Goal: Information Seeking & Learning: Learn about a topic

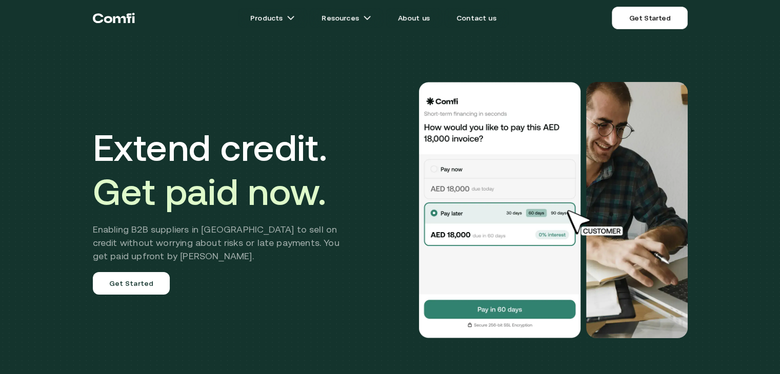
click at [353, 44] on div "Extend credit. Get paid now. Enabling B2B suppliers in [GEOGRAPHIC_DATA] to sel…" at bounding box center [390, 210] width 615 height 338
drag, startPoint x: 402, startPoint y: 85, endPoint x: 447, endPoint y: 130, distance: 63.1
click at [447, 130] on div at bounding box center [527, 210] width 320 height 256
click at [435, 165] on img at bounding box center [500, 210] width 164 height 256
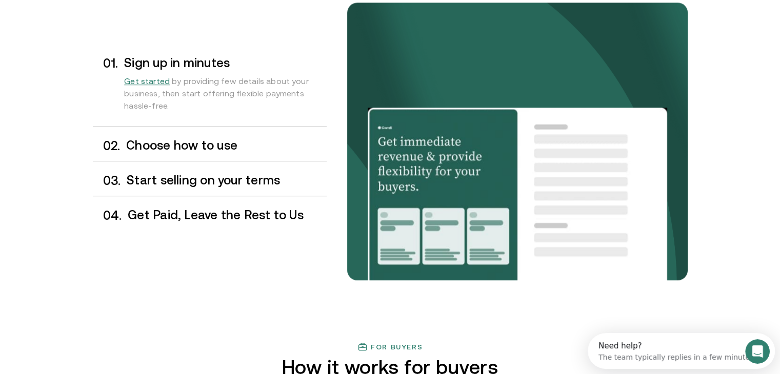
scroll to position [877, 0]
click at [219, 166] on div "0 3 . Start selling on your terms" at bounding box center [210, 181] width 234 height 30
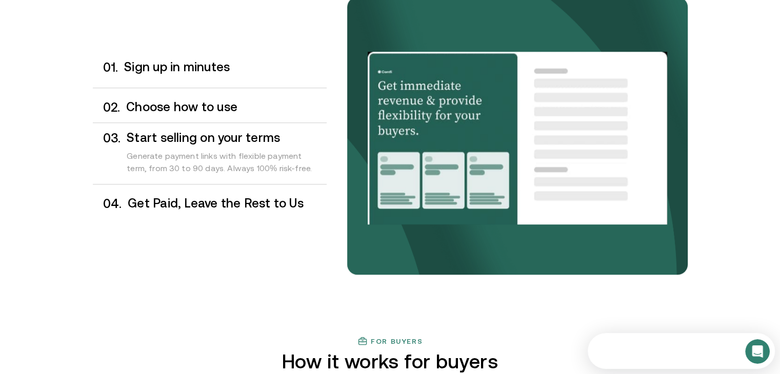
scroll to position [884, 0]
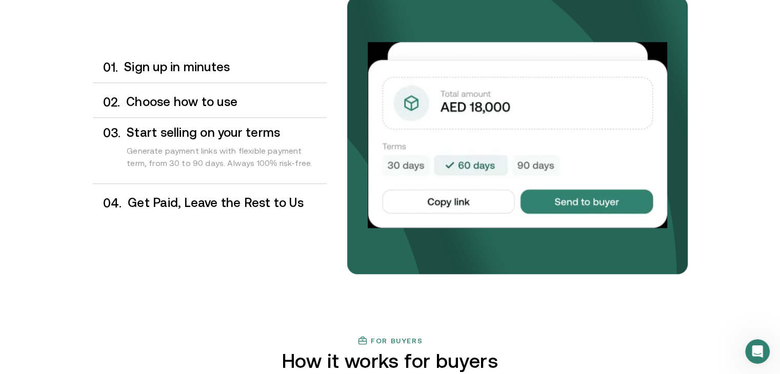
click at [207, 114] on div "0 2 . Choose how to use" at bounding box center [210, 102] width 234 height 30
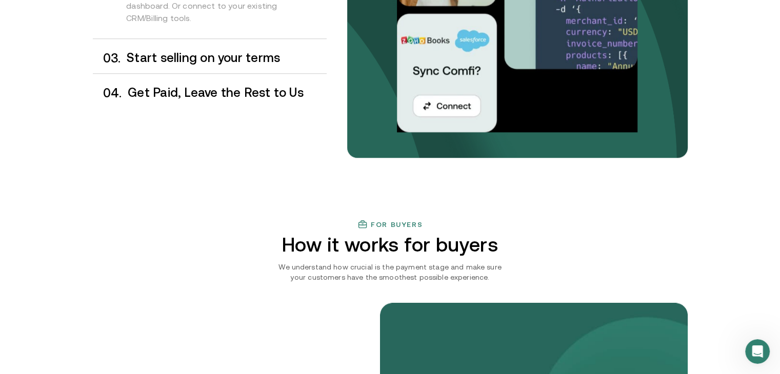
scroll to position [1002, 0]
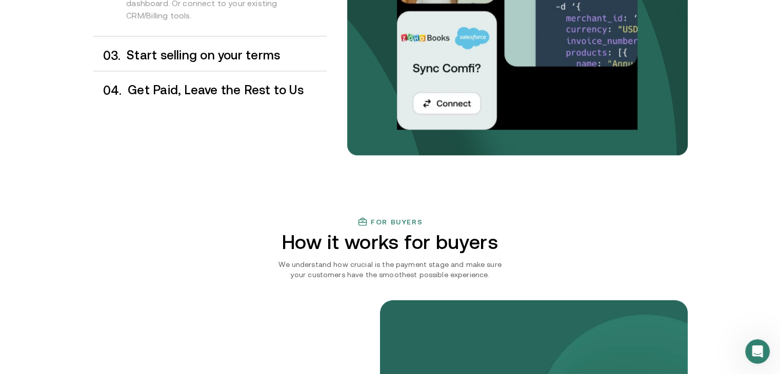
click at [215, 52] on h3 "Start selling on your terms" at bounding box center [226, 55] width 199 height 13
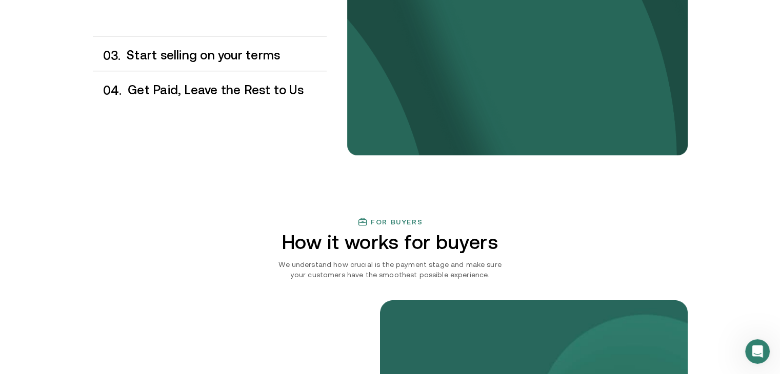
scroll to position [1005, 0]
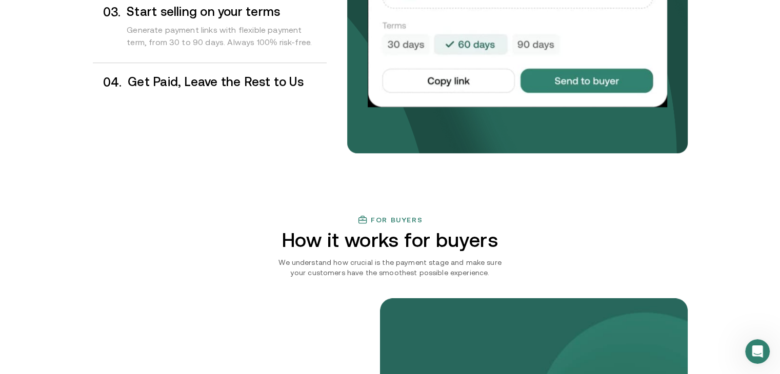
click at [219, 71] on div "0 4 . Get Paid, Leave the Rest to Us" at bounding box center [210, 82] width 234 height 30
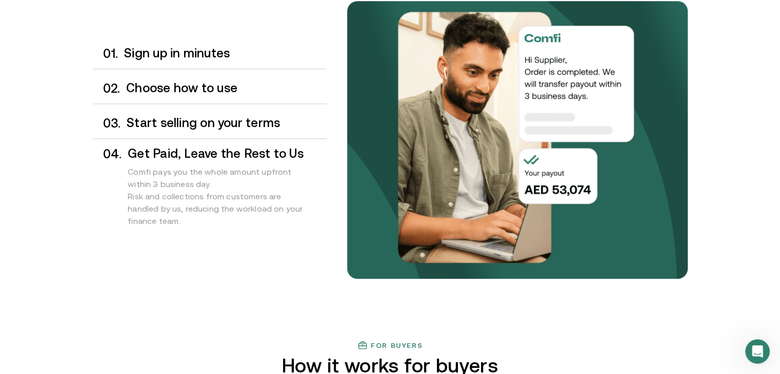
scroll to position [875, 0]
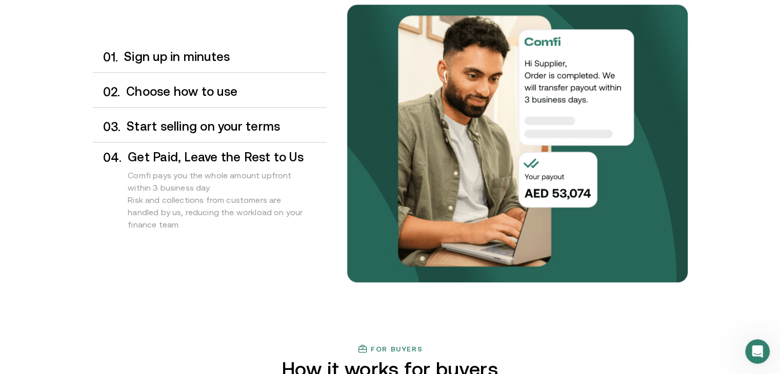
click at [396, 59] on img at bounding box center [515, 141] width 267 height 282
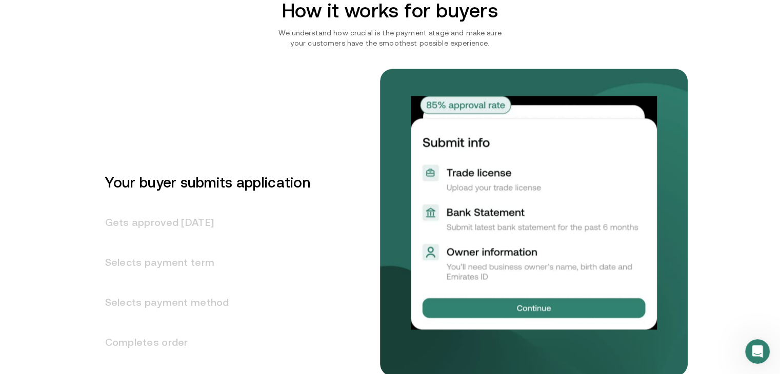
scroll to position [1236, 0]
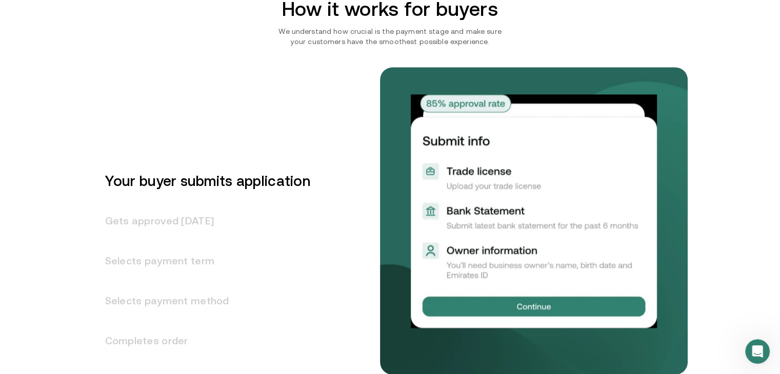
click at [179, 218] on h3 "Gets approved [DATE]" at bounding box center [201, 221] width 217 height 40
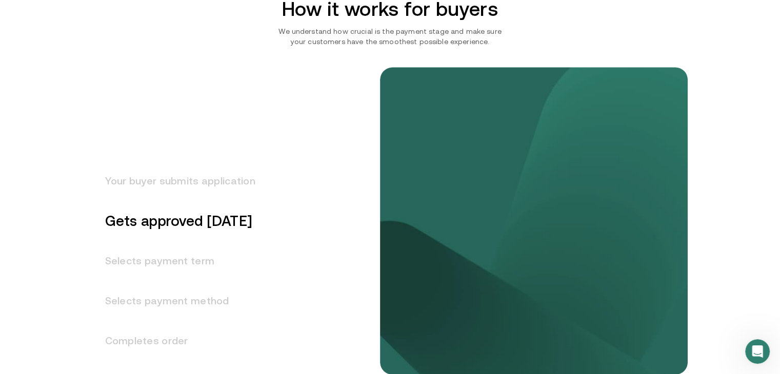
scroll to position [1270, 0]
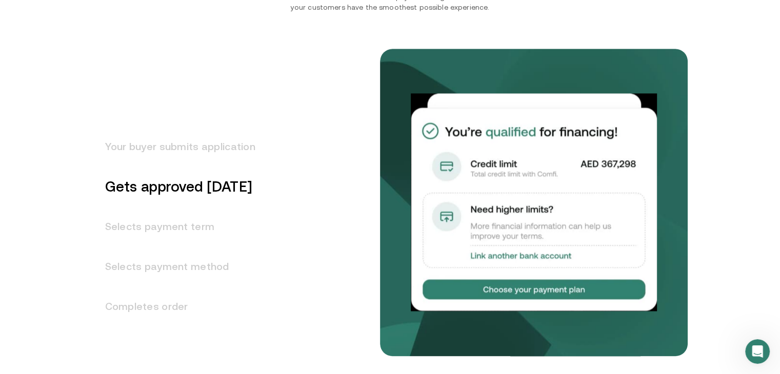
click at [179, 218] on h3 "Selects payment term" at bounding box center [174, 227] width 162 height 40
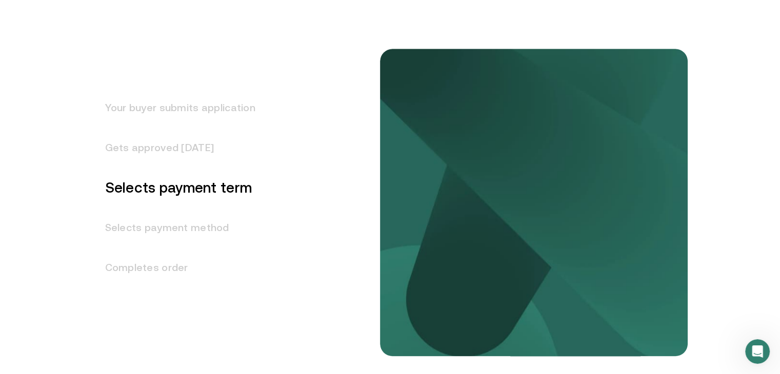
scroll to position [1310, 0]
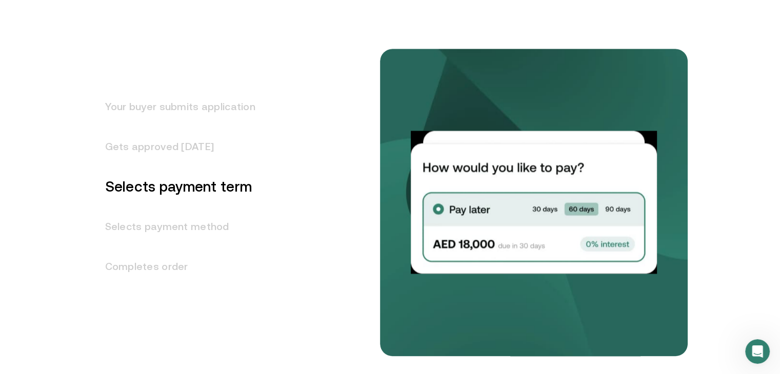
click at [179, 218] on h3 "Selects payment method" at bounding box center [174, 227] width 162 height 40
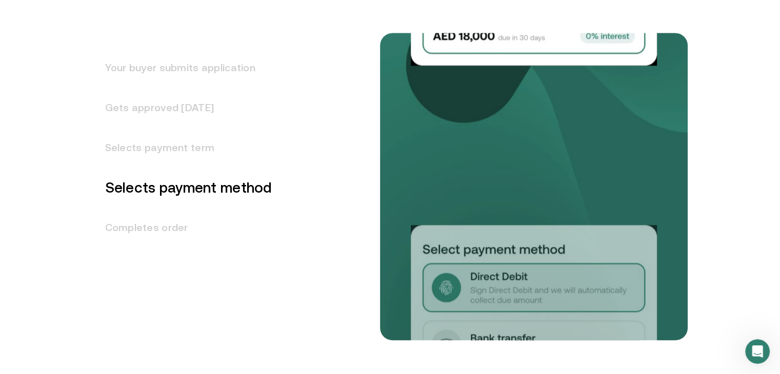
scroll to position [1350, 0]
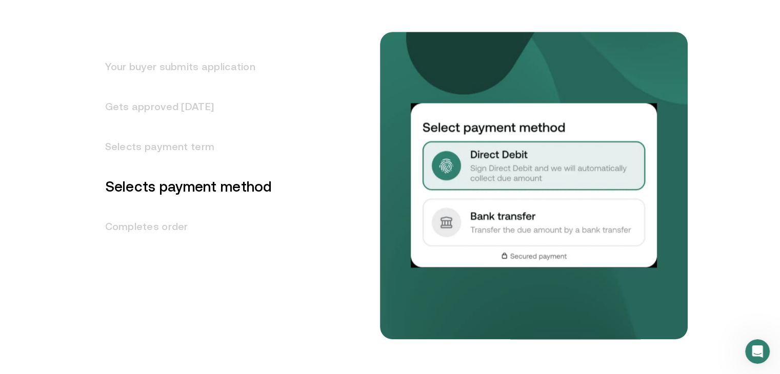
click at [174, 223] on h3 "Completes order" at bounding box center [182, 227] width 179 height 40
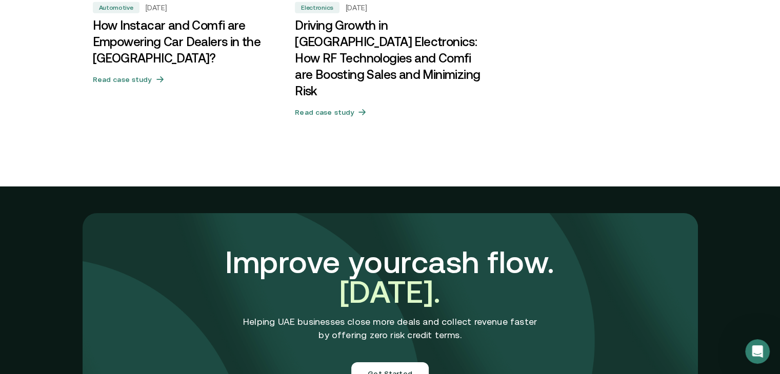
scroll to position [3331, 0]
